Goal: Task Accomplishment & Management: Manage account settings

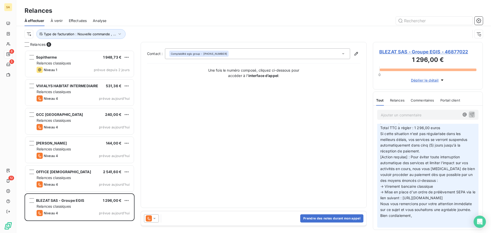
scroll to position [102, 0]
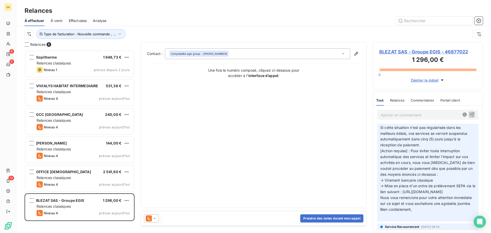
click at [428, 51] on span "BLEZAT SAS - Groupe EGIS - 46877022" at bounding box center [427, 51] width 97 height 7
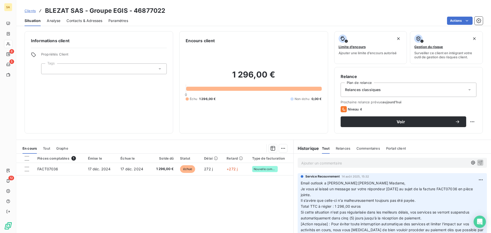
scroll to position [51, 0]
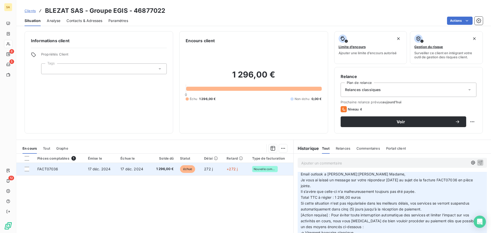
click at [72, 167] on td "FACT07036" at bounding box center [59, 169] width 50 height 12
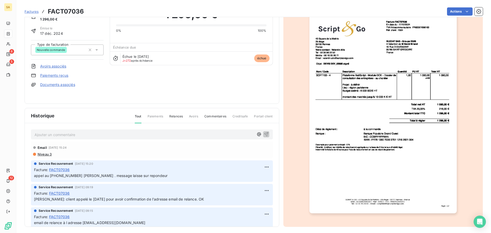
scroll to position [31, 0]
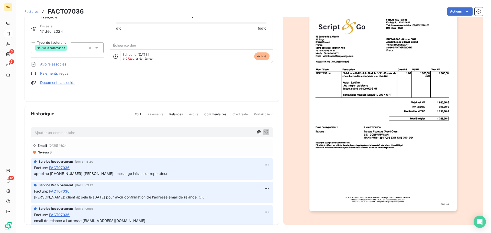
click at [83, 133] on p "Ajouter un commentaire ﻿" at bounding box center [143, 132] width 219 height 6
click at [263, 131] on icon "button" at bounding box center [265, 131] width 5 height 5
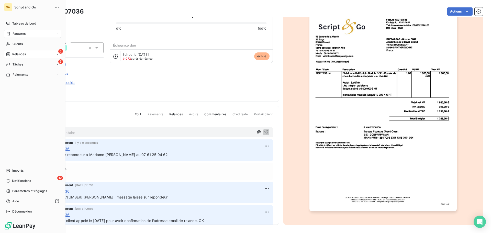
click at [13, 53] on span "Relances" at bounding box center [19, 54] width 14 height 5
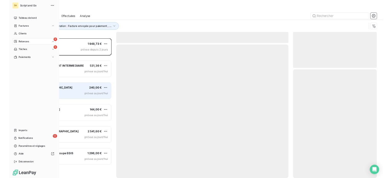
scroll to position [179, 106]
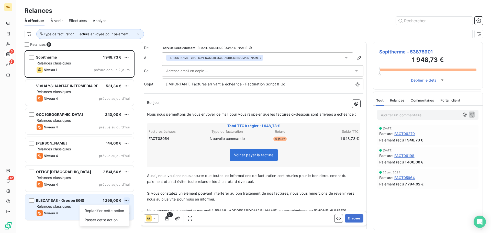
click at [128, 200] on html "SA 6 5 12 Relances À effectuer À venir Effectuées Analyse Type de facturation :…" at bounding box center [245, 116] width 491 height 233
click at [118, 211] on div "Replanifier cette action" at bounding box center [105, 210] width 46 height 8
select select "8"
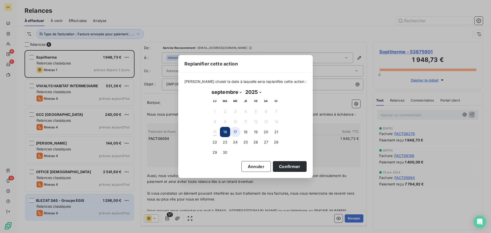
click at [236, 132] on button "17" at bounding box center [235, 132] width 10 height 10
click at [281, 167] on button "Confirmer" at bounding box center [290, 166] width 34 height 11
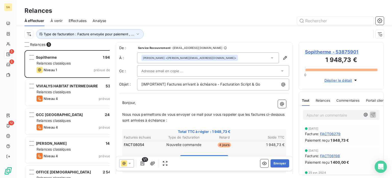
scroll to position [124, 81]
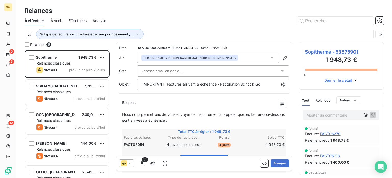
click at [288, 32] on div "Type de facturation : Facture envoyée pour paiement , ..." at bounding box center [198, 34] width 347 height 10
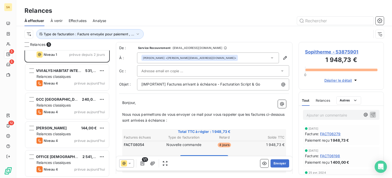
scroll to position [0, 0]
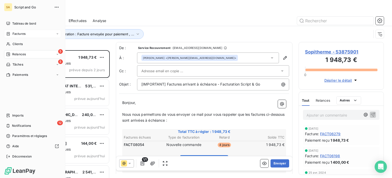
click at [11, 32] on div "Factures" at bounding box center [15, 33] width 19 height 5
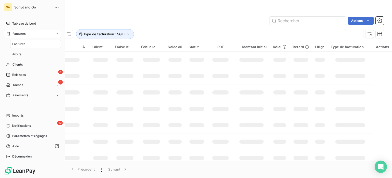
click at [13, 43] on span "Factures" at bounding box center [18, 44] width 13 height 5
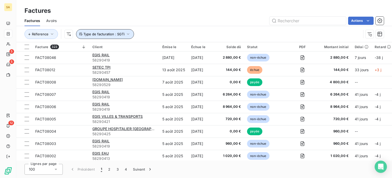
click at [128, 34] on icon "button" at bounding box center [128, 34] width 3 height 2
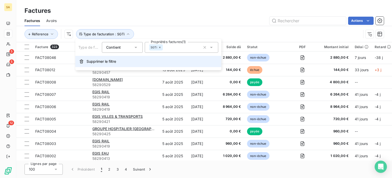
click at [107, 60] on span "Supprimer le filtre" at bounding box center [102, 61] width 30 height 5
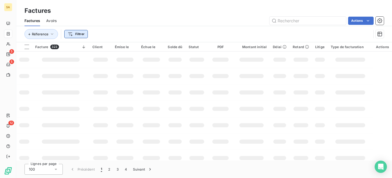
click at [82, 36] on html "SA 5 5 12 Factures Factures Avoirs Actions Réference Filtrer Facture 323 Client…" at bounding box center [196, 89] width 392 height 178
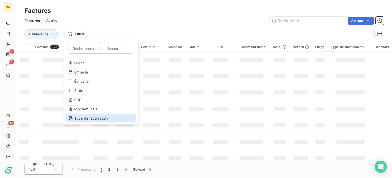
click at [80, 116] on div "Type de facturation" at bounding box center [101, 118] width 71 height 8
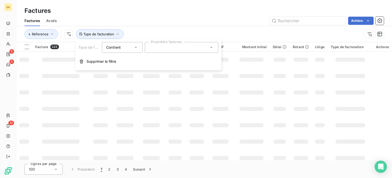
click at [156, 52] on div at bounding box center [182, 47] width 74 height 11
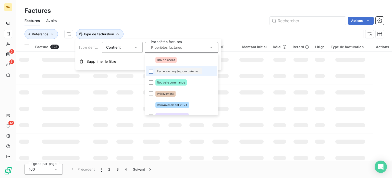
click at [152, 71] on div at bounding box center [151, 71] width 5 height 5
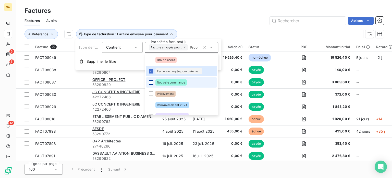
click at [151, 80] on div at bounding box center [151, 82] width 5 height 5
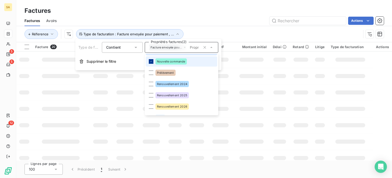
scroll to position [24, 0]
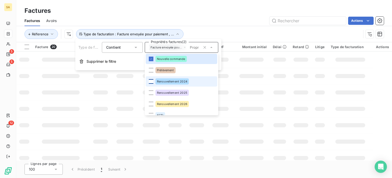
click at [151, 82] on div at bounding box center [151, 81] width 5 height 5
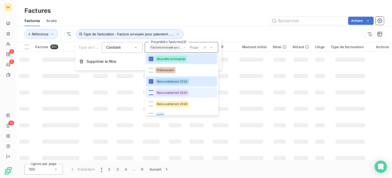
click at [151, 91] on div at bounding box center [151, 92] width 5 height 5
click at [151, 103] on div at bounding box center [151, 103] width 5 height 5
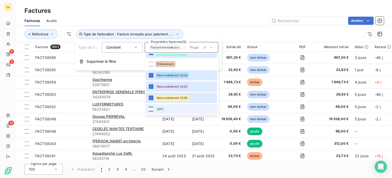
click at [151, 109] on div at bounding box center [151, 109] width 5 height 5
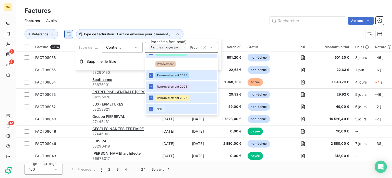
click at [71, 35] on html "SA 5 5 12 Factures Factures Avoirs Actions Réference Type de facturation : Fact…" at bounding box center [196, 89] width 392 height 178
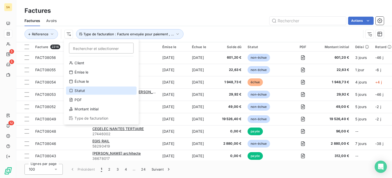
click at [89, 92] on div "Statut" at bounding box center [101, 90] width 71 height 8
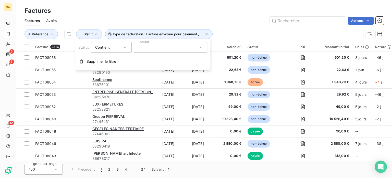
click at [146, 49] on div at bounding box center [171, 47] width 74 height 11
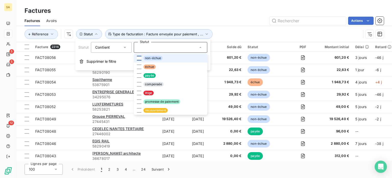
click at [138, 60] on div at bounding box center [139, 58] width 5 height 5
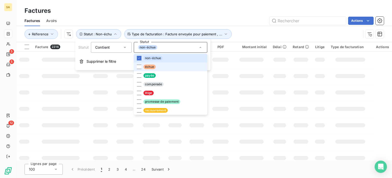
click at [138, 64] on li "échue" at bounding box center [171, 66] width 74 height 9
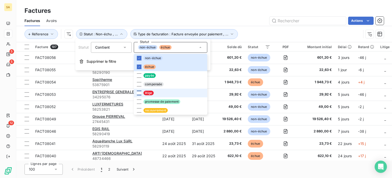
click at [139, 92] on div at bounding box center [139, 92] width 5 height 5
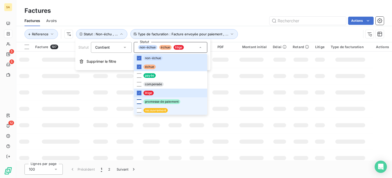
click at [139, 100] on div at bounding box center [139, 101] width 5 height 5
click at [217, 8] on div "Factures" at bounding box center [204, 10] width 376 height 9
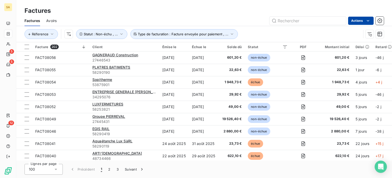
click at [361, 21] on html "SA 5 5 12 Factures Factures Avoirs Actions Réference Statut : Non-échu , ... Ty…" at bounding box center [196, 89] width 392 height 178
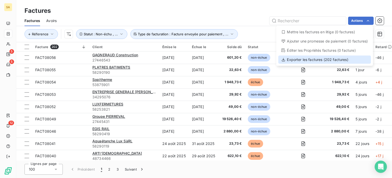
click at [327, 59] on div "Exporter les factures (202 factures)" at bounding box center [325, 59] width 93 height 8
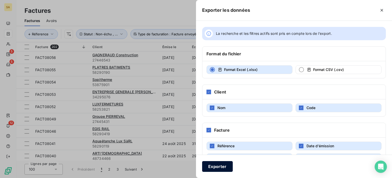
click at [222, 169] on button "Exporter" at bounding box center [217, 166] width 31 height 11
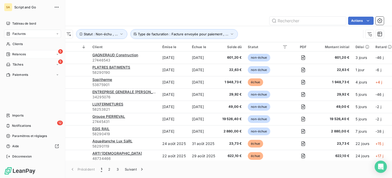
click at [10, 52] on div "Relances" at bounding box center [16, 54] width 20 height 5
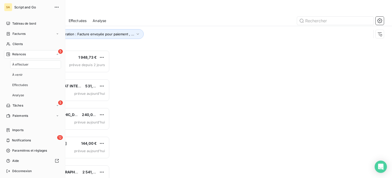
scroll to position [124, 81]
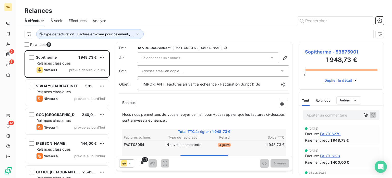
click at [198, 58] on div "Sélectionner un contact" at bounding box center [208, 57] width 142 height 11
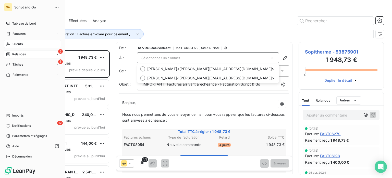
click at [14, 47] on div "Clients" at bounding box center [32, 44] width 57 height 8
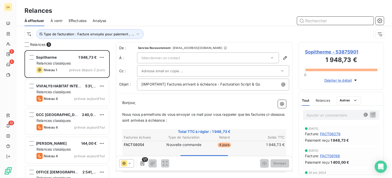
click at [319, 24] on input "text" at bounding box center [335, 21] width 77 height 8
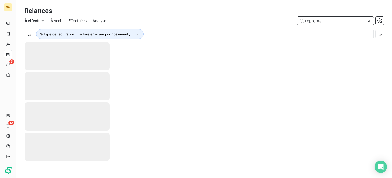
type input "repromat"
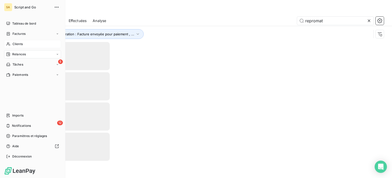
click at [17, 43] on span "Clients" at bounding box center [18, 44] width 10 height 5
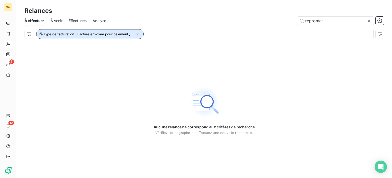
click at [118, 33] on span "Type de facturation : Facture envoyée pour paiement , ..." at bounding box center [89, 34] width 91 height 4
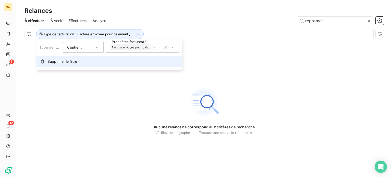
click at [64, 62] on span "Supprimer le filtre" at bounding box center [63, 61] width 30 height 5
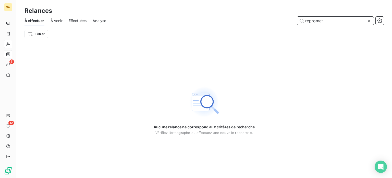
click at [328, 19] on input "repromat" at bounding box center [335, 21] width 77 height 8
drag, startPoint x: 329, startPoint y: 19, endPoint x: 290, endPoint y: 24, distance: 38.9
click at [290, 24] on div "repromat" at bounding box center [248, 21] width 272 height 8
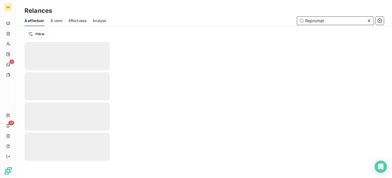
type input "Repromat"
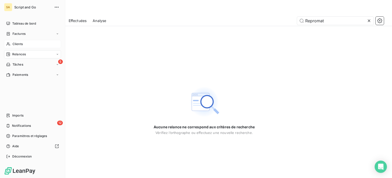
click at [19, 43] on span "Clients" at bounding box center [18, 44] width 10 height 5
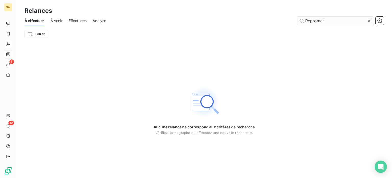
click at [339, 20] on input "Repromat" at bounding box center [335, 21] width 77 height 8
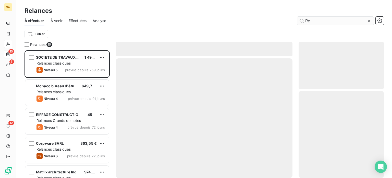
scroll to position [124, 81]
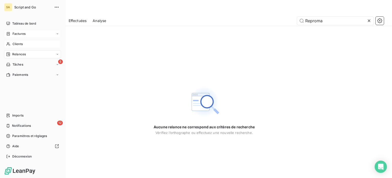
type input "Reproma"
click at [11, 35] on div "Factures" at bounding box center [15, 33] width 19 height 5
click at [9, 43] on icon at bounding box center [8, 44] width 4 height 4
click at [13, 34] on span "Factures" at bounding box center [19, 33] width 13 height 5
click at [20, 34] on span "Factures" at bounding box center [19, 33] width 13 height 5
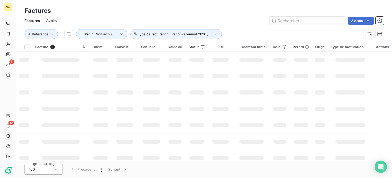
click at [303, 20] on input "text" at bounding box center [308, 21] width 77 height 8
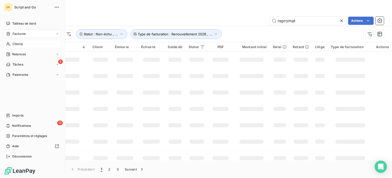
type input "repromat"
click at [12, 44] on div "Clients" at bounding box center [32, 44] width 57 height 8
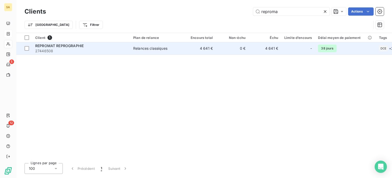
type input "reproma"
click at [90, 52] on span "27446508" at bounding box center [81, 50] width 92 height 5
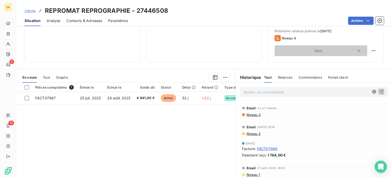
scroll to position [75, 0]
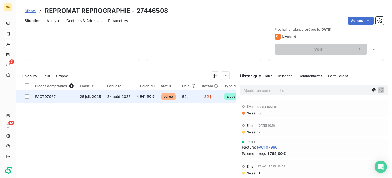
click at [68, 95] on td "FACT07967" at bounding box center [54, 96] width 45 height 12
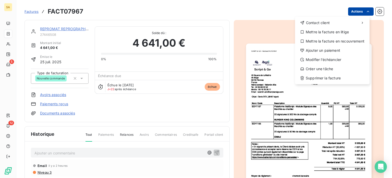
click at [359, 11] on html "SA 5 12 Factures FACT07967 Actions Contact client Mettre la facture en litige M…" at bounding box center [196, 89] width 392 height 178
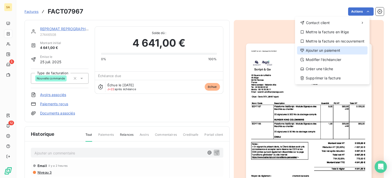
click at [334, 50] on div "Ajouter un paiement" at bounding box center [332, 50] width 71 height 8
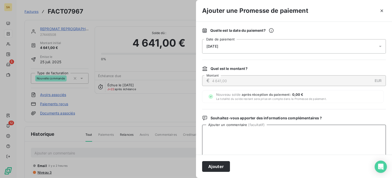
click at [227, 128] on textarea "Ajouter un commentaire ( facultatif )" at bounding box center [294, 150] width 184 height 53
drag, startPoint x: 222, startPoint y: 164, endPoint x: 270, endPoint y: 136, distance: 55.9
click at [270, 136] on div "Ajouter une Promesse de paiement Quelle est la date du paiement ? [DATE] Date d…" at bounding box center [294, 89] width 196 height 178
click at [277, 129] on textarea "2000 euros sera versé cette semaine" at bounding box center [294, 150] width 184 height 53
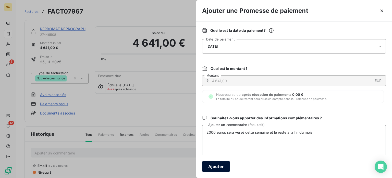
type textarea "2000 euros sera versé cette semaine et le reste a la fin du mois"
click at [227, 168] on button "Ajouter" at bounding box center [216, 166] width 28 height 11
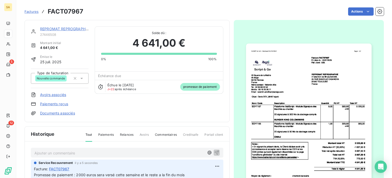
click at [118, 153] on p "Ajouter un commentaire ﻿" at bounding box center [119, 152] width 170 height 6
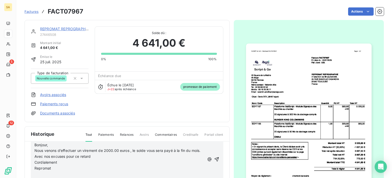
scroll to position [8, 0]
click at [214, 161] on icon "button" at bounding box center [216, 158] width 5 height 5
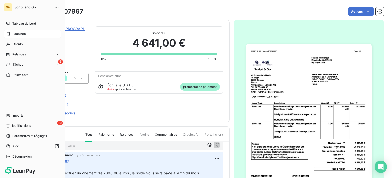
click at [19, 30] on div "Factures" at bounding box center [32, 34] width 57 height 8
click at [19, 34] on span "Factures" at bounding box center [19, 33] width 13 height 5
click at [14, 32] on span "Factures" at bounding box center [19, 33] width 13 height 5
click at [17, 43] on span "Factures" at bounding box center [18, 44] width 13 height 5
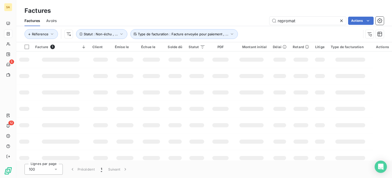
drag, startPoint x: 298, startPoint y: 20, endPoint x: 257, endPoint y: 17, distance: 41.0
click at [257, 17] on div "repromat Actions" at bounding box center [223, 21] width 321 height 8
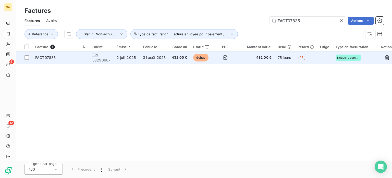
type input "FACT07835"
click at [72, 59] on span "FACT07835" at bounding box center [60, 57] width 51 height 5
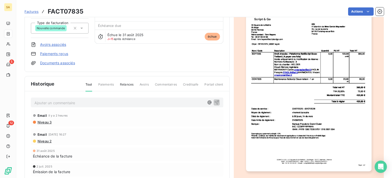
scroll to position [54, 0]
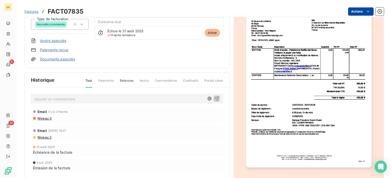
click at [353, 12] on html "SA 5 12 Factures FACT07835 Actions ERI 58290687 Montant initial 432,00 € Émise …" at bounding box center [196, 89] width 392 height 178
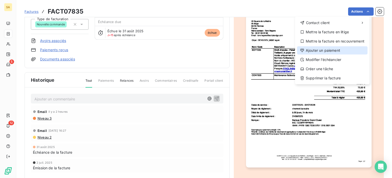
click at [335, 48] on div "Ajouter un paiement" at bounding box center [332, 50] width 71 height 8
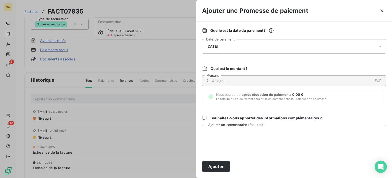
click at [261, 47] on div "[DATE]" at bounding box center [294, 46] width 184 height 14
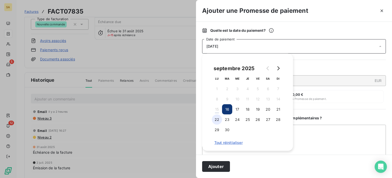
click at [218, 119] on button "22" at bounding box center [217, 119] width 10 height 10
click at [220, 168] on button "Ajouter" at bounding box center [216, 166] width 28 height 11
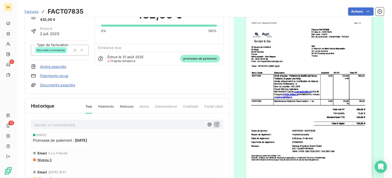
scroll to position [0, 0]
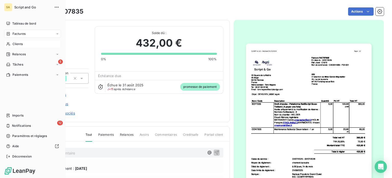
click at [12, 44] on div "Clients" at bounding box center [32, 44] width 57 height 8
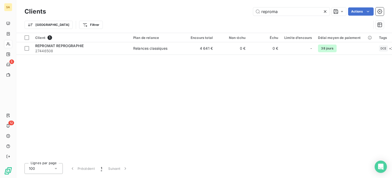
drag, startPoint x: 291, startPoint y: 13, endPoint x: 227, endPoint y: 13, distance: 63.9
click at [227, 13] on div "reproma Actions" at bounding box center [218, 11] width 332 height 8
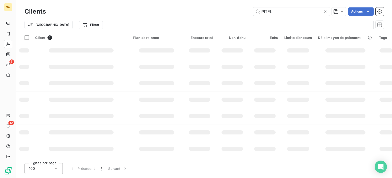
type input "PITEL"
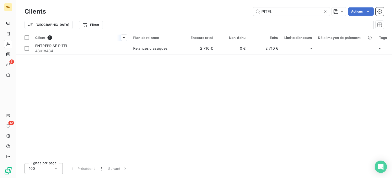
click at [102, 40] on th "Client 1" at bounding box center [81, 37] width 98 height 9
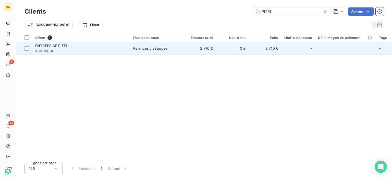
click at [99, 45] on div "ENTREPRISE PITEL" at bounding box center [81, 45] width 92 height 5
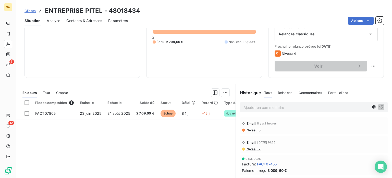
scroll to position [62, 0]
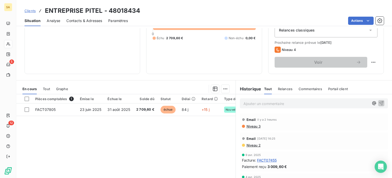
click at [94, 113] on td "23 juin 2025" at bounding box center [91, 109] width 28 height 12
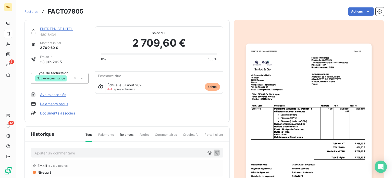
click at [78, 153] on p "Ajouter un commentaire ﻿" at bounding box center [119, 152] width 170 height 6
drag, startPoint x: 73, startPoint y: 151, endPoint x: 30, endPoint y: 156, distance: 43.7
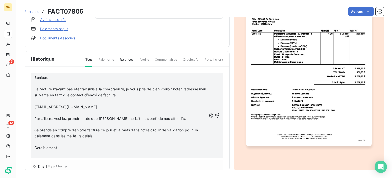
scroll to position [75, 0]
click at [215, 114] on icon "button" at bounding box center [217, 115] width 5 height 5
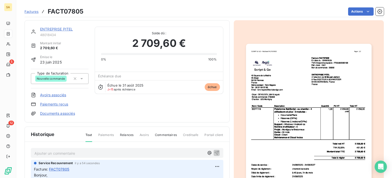
scroll to position [2, 0]
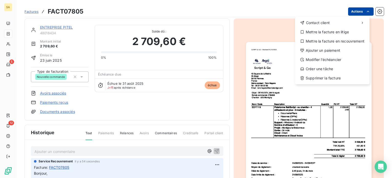
click at [358, 12] on html "SA 5 12 Factures FACT07805 Actions Contact client Mettre la facture en litige M…" at bounding box center [196, 89] width 392 height 178
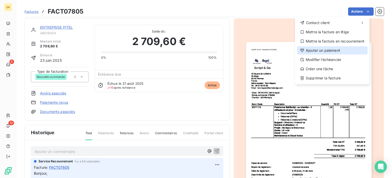
click at [332, 49] on div "Ajouter un paiement" at bounding box center [332, 50] width 71 height 8
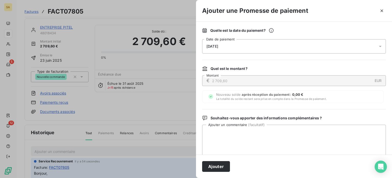
click at [239, 48] on div "[DATE]" at bounding box center [294, 46] width 184 height 14
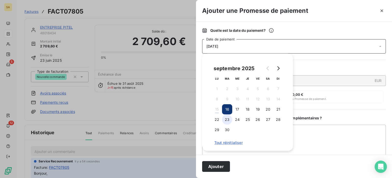
click at [228, 121] on button "23" at bounding box center [227, 119] width 10 height 10
click at [221, 166] on button "Ajouter" at bounding box center [216, 166] width 28 height 11
